Goal: Information Seeking & Learning: Check status

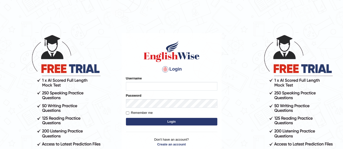
type input "razaislam"
click at [148, 123] on button "Login" at bounding box center [171, 122] width 91 height 8
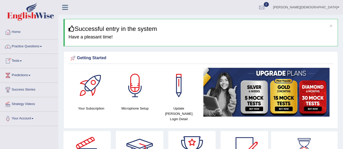
click at [25, 59] on link "Tests" at bounding box center [29, 60] width 58 height 13
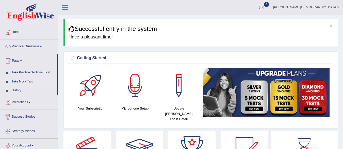
click at [22, 81] on link "Take Mock Test" at bounding box center [32, 81] width 47 height 9
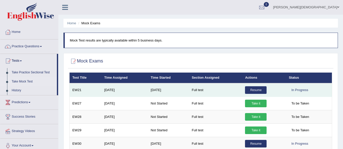
click at [257, 90] on link "Resume" at bounding box center [256, 91] width 22 height 8
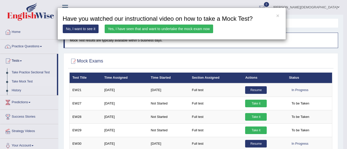
click at [275, 13] on div "× Have you watched our instructional video on how to take a Mock Test? No, I wa…" at bounding box center [171, 24] width 228 height 32
click at [278, 13] on button "×" at bounding box center [277, 15] width 3 height 5
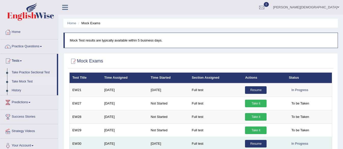
click at [256, 144] on link "Resume" at bounding box center [256, 144] width 22 height 8
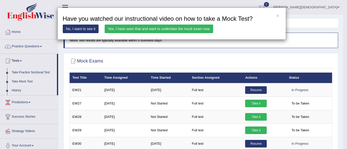
click at [159, 28] on link "Yes, I have seen that and want to undertake the mock exam now" at bounding box center [159, 29] width 108 height 9
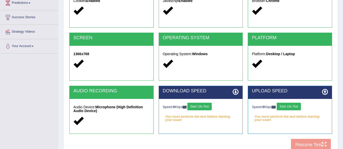
scroll to position [92, 0]
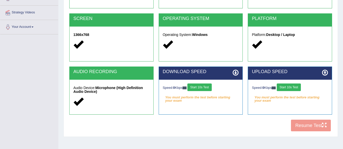
drag, startPoint x: 191, startPoint y: 91, endPoint x: 198, endPoint y: 90, distance: 6.7
click at [198, 90] on button "Start 10s Test" at bounding box center [199, 88] width 24 height 8
click at [203, 82] on div "Speed: 319 Kbps Start 10s Test Your connection speed is slow! You might experie…" at bounding box center [201, 92] width 84 height 25
click at [215, 85] on button "Start 10s Test" at bounding box center [203, 88] width 24 height 8
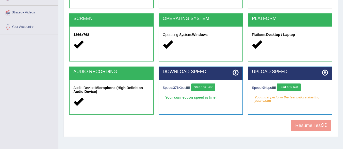
click at [295, 84] on button "Start 10s Test" at bounding box center [289, 88] width 24 height 8
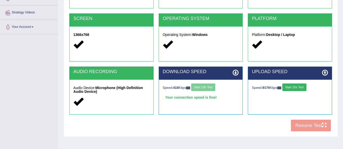
click at [308, 95] on div "Speed: 9170 Kbps Start 10s Test" at bounding box center [290, 89] width 84 height 18
click at [299, 85] on button "Start 10s Test" at bounding box center [294, 88] width 24 height 8
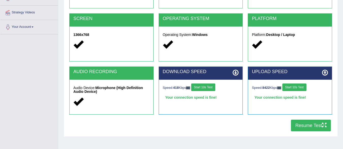
click at [307, 123] on button "Resume Test" at bounding box center [311, 126] width 40 height 12
click at [326, 121] on button "Resume Test" at bounding box center [311, 126] width 40 height 12
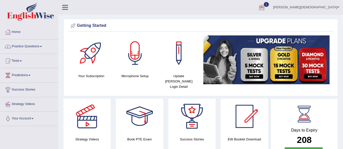
click at [265, 6] on div at bounding box center [262, 8] width 8 height 8
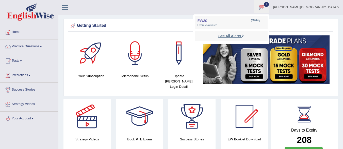
click at [241, 36] on strong "See All Alerts" at bounding box center [229, 36] width 23 height 4
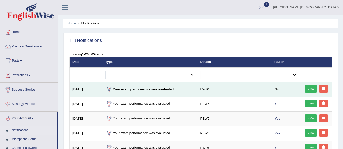
click at [308, 87] on link "View" at bounding box center [311, 89] width 12 height 8
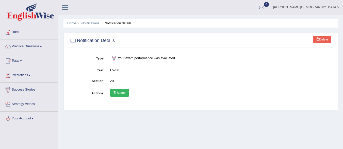
click at [338, 2] on link "[PERSON_NAME][DEMOGRAPHIC_DATA]" at bounding box center [306, 6] width 74 height 13
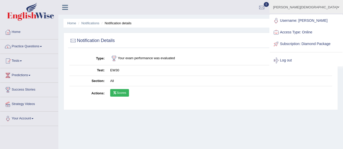
click at [124, 91] on link "Scores" at bounding box center [119, 93] width 19 height 8
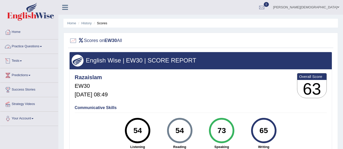
click at [22, 58] on link "Tests" at bounding box center [29, 60] width 58 height 13
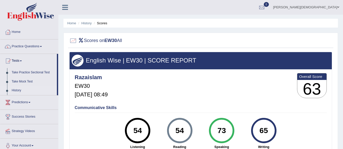
click at [18, 89] on link "History" at bounding box center [32, 90] width 47 height 9
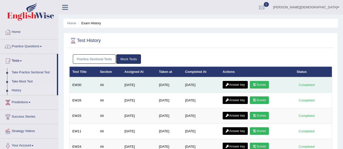
click at [237, 82] on link "Answer key" at bounding box center [234, 85] width 25 height 8
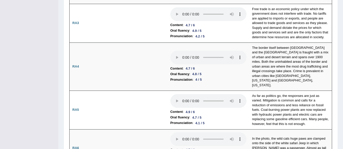
scroll to position [188, 0]
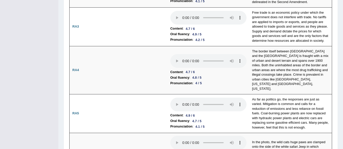
drag, startPoint x: 344, startPoint y: 7, endPoint x: 343, endPoint y: 20, distance: 13.5
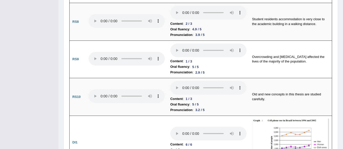
scroll to position [627, 0]
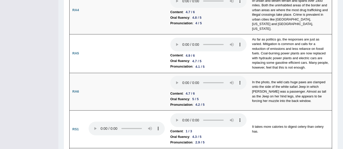
scroll to position [0, 0]
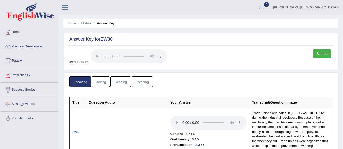
click at [106, 77] on link "Writing" at bounding box center [101, 82] width 18 height 10
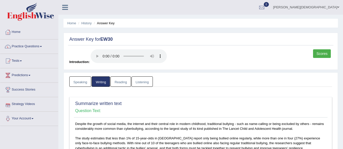
click at [125, 81] on link "Reading" at bounding box center [120, 82] width 20 height 10
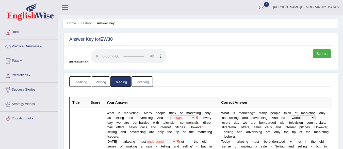
click at [143, 84] on link "Listening" at bounding box center [141, 82] width 21 height 10
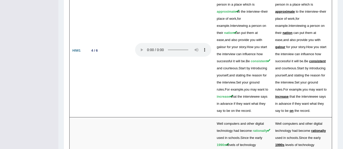
scroll to position [710, 0]
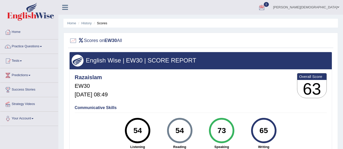
click at [339, 2] on link "[PERSON_NAME][DEMOGRAPHIC_DATA]" at bounding box center [306, 6] width 74 height 13
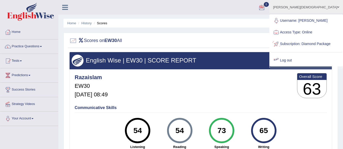
click at [299, 64] on link "Log out" at bounding box center [306, 61] width 73 height 12
